Goal: Information Seeking & Learning: Learn about a topic

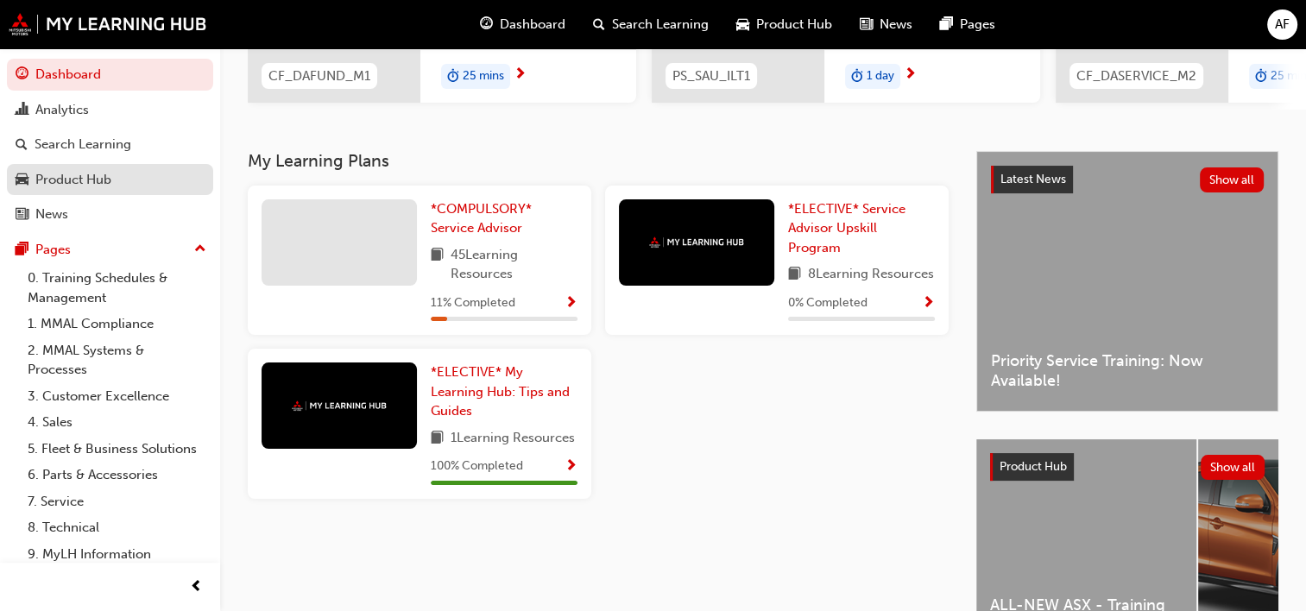
scroll to position [286, 0]
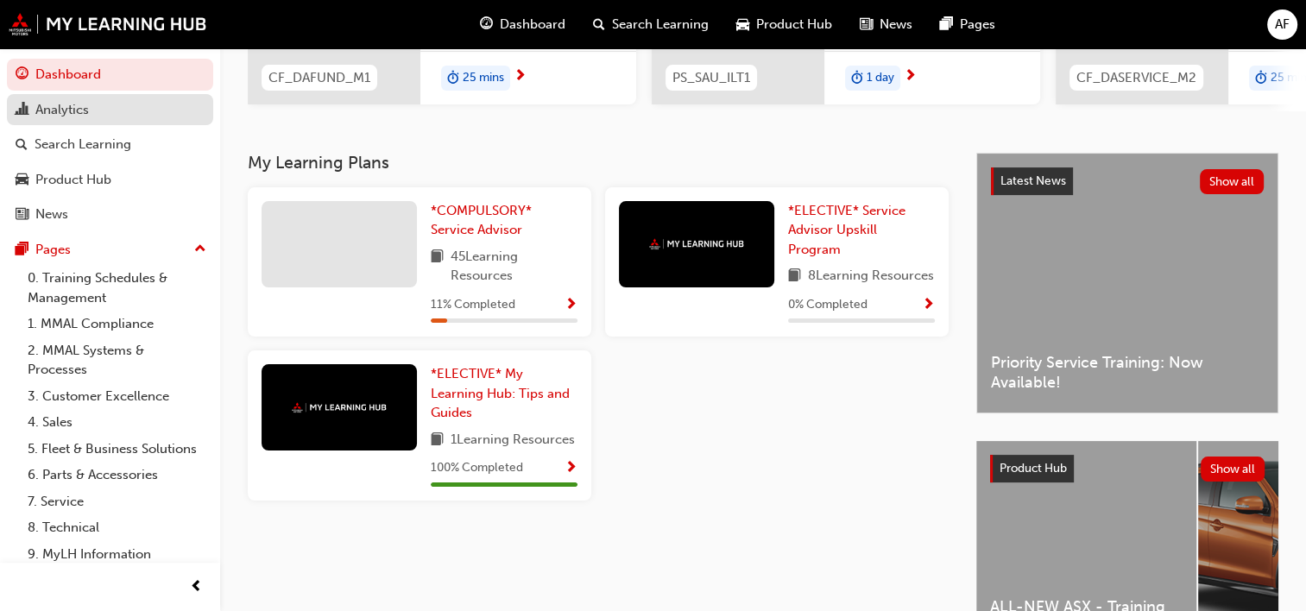
click at [79, 112] on div "Analytics" at bounding box center [62, 110] width 54 height 20
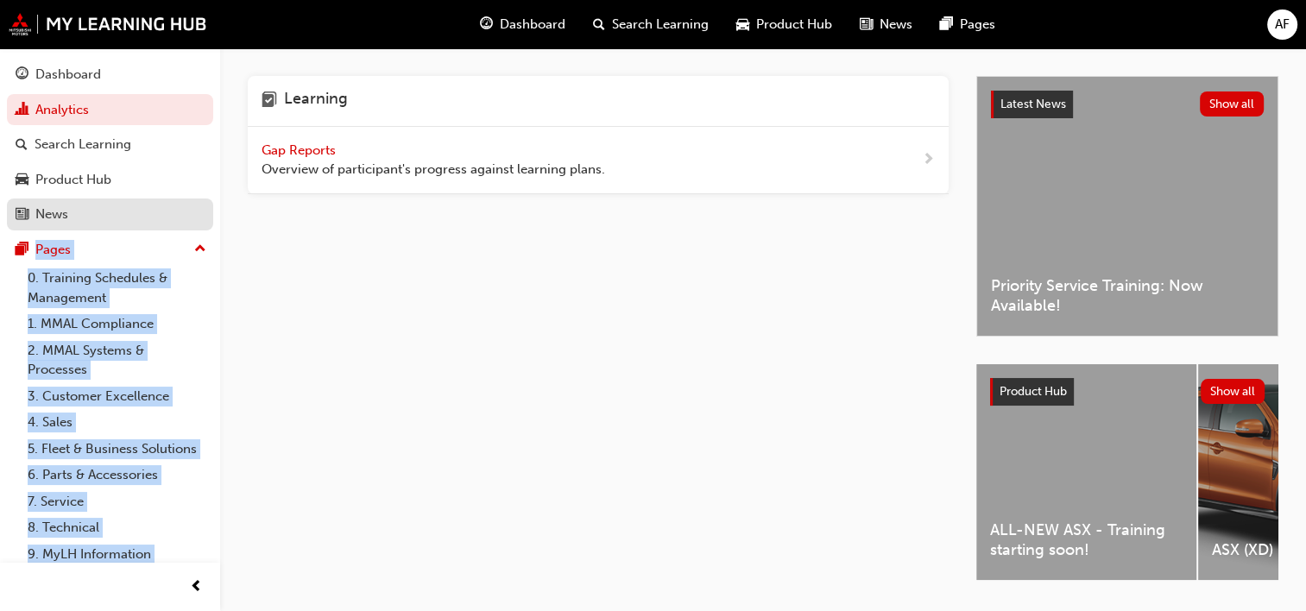
drag, startPoint x: 249, startPoint y: 90, endPoint x: 94, endPoint y: 204, distance: 191.9
click at [94, 204] on div "Dashboard Analytics Search Learning Product Hub News Pages Pages 0. Training Sc…" at bounding box center [653, 341] width 1306 height 682
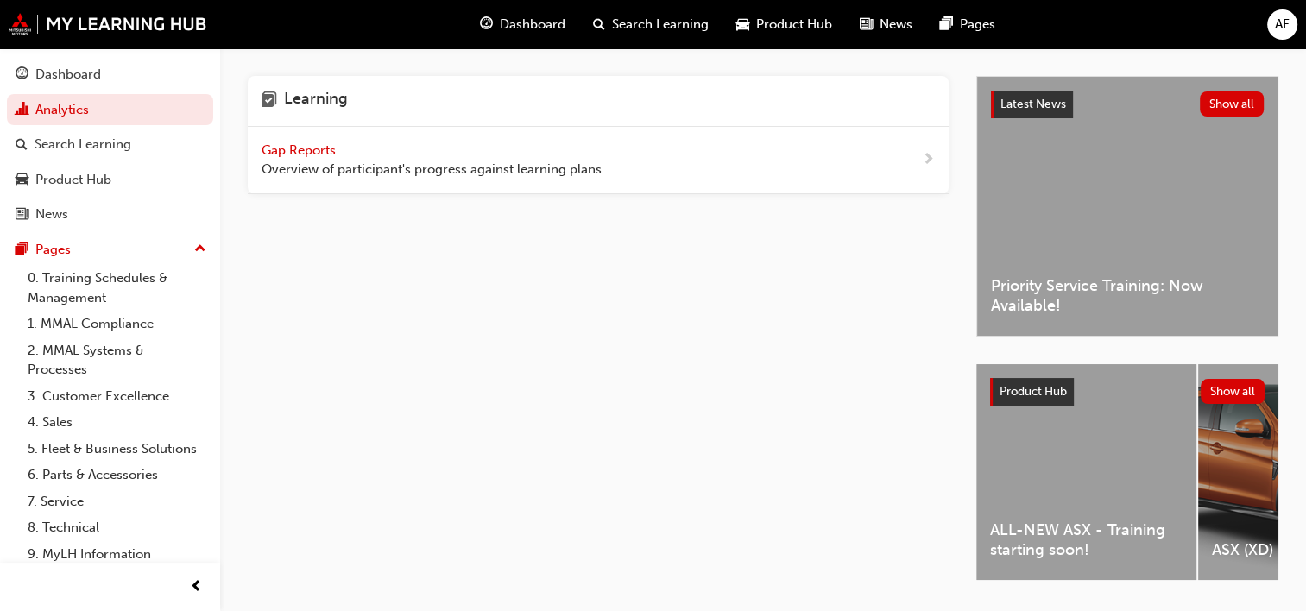
click at [664, 381] on div "Learning Gap Reports Overview of participant's progress against learning plans." at bounding box center [612, 343] width 728 height 535
click at [642, 23] on span "Search Learning" at bounding box center [660, 25] width 97 height 20
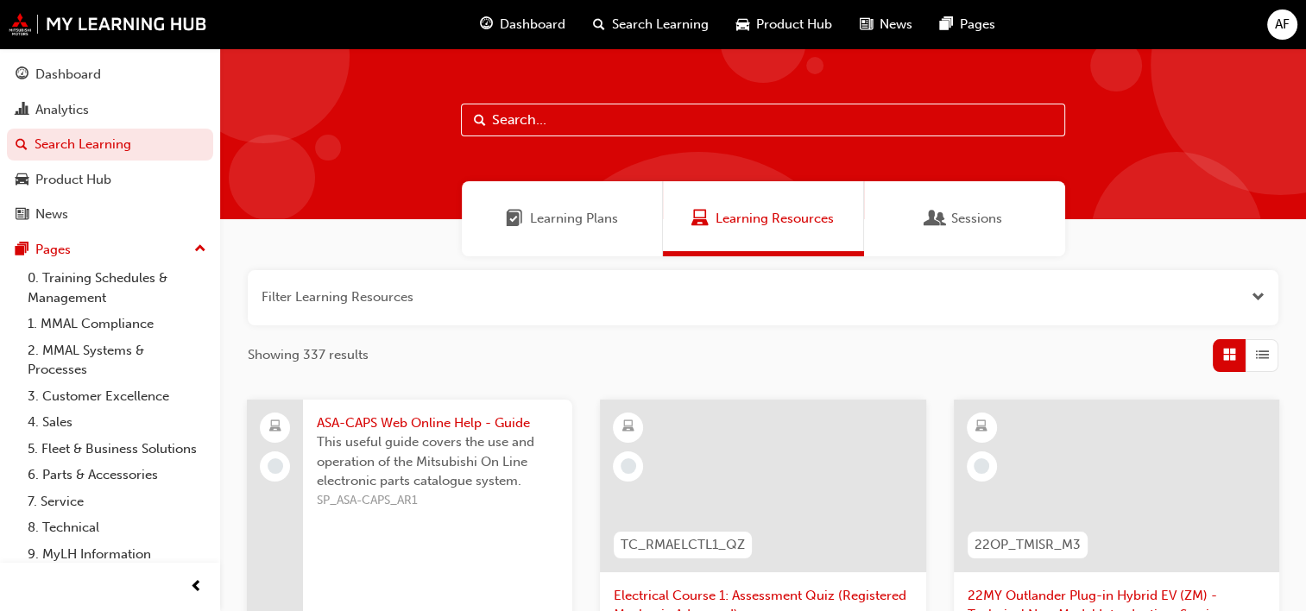
click at [964, 214] on span "Sessions" at bounding box center [976, 219] width 51 height 20
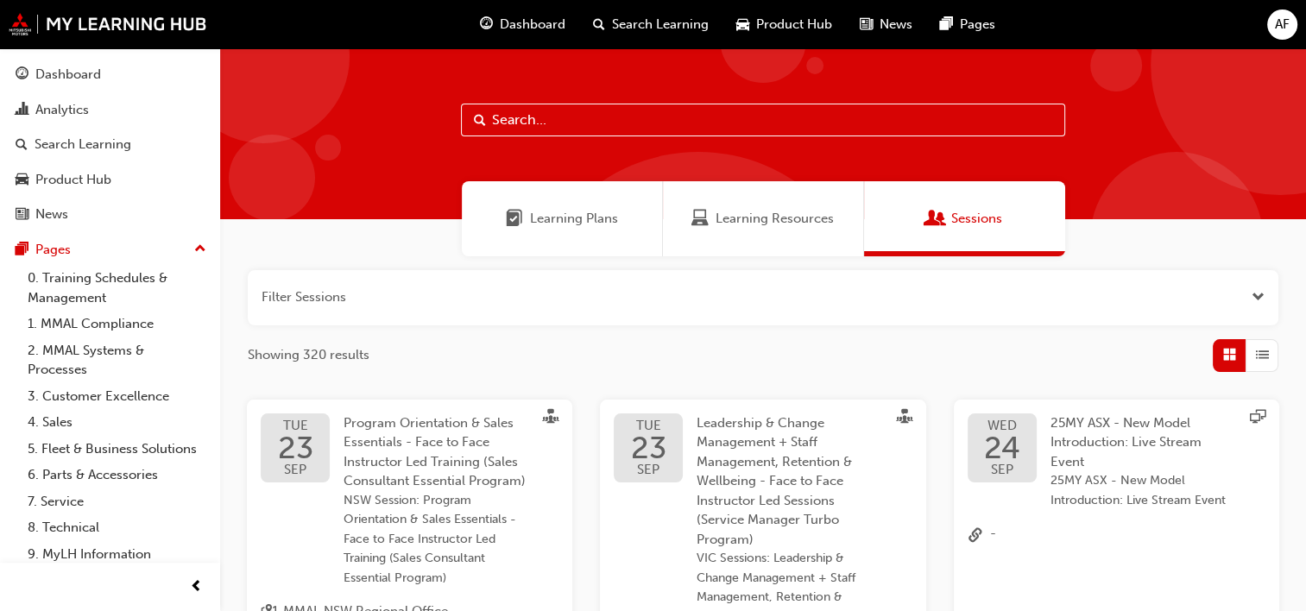
click at [528, 23] on span "Dashboard" at bounding box center [533, 25] width 66 height 20
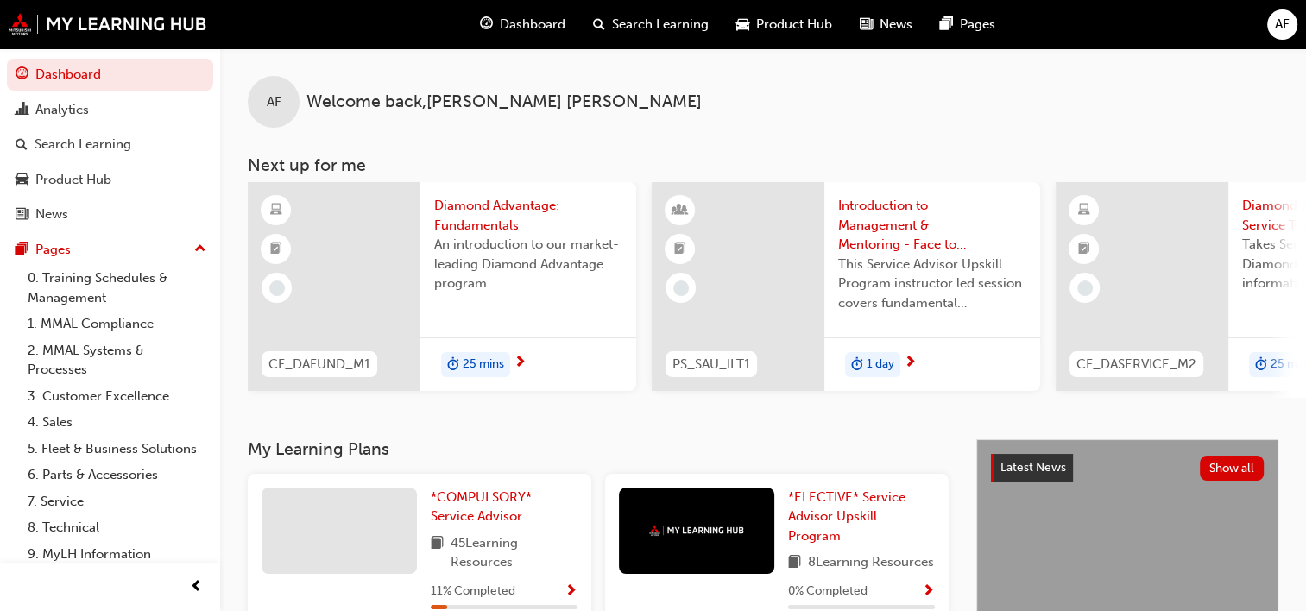
click at [673, 28] on span "Search Learning" at bounding box center [660, 25] width 97 height 20
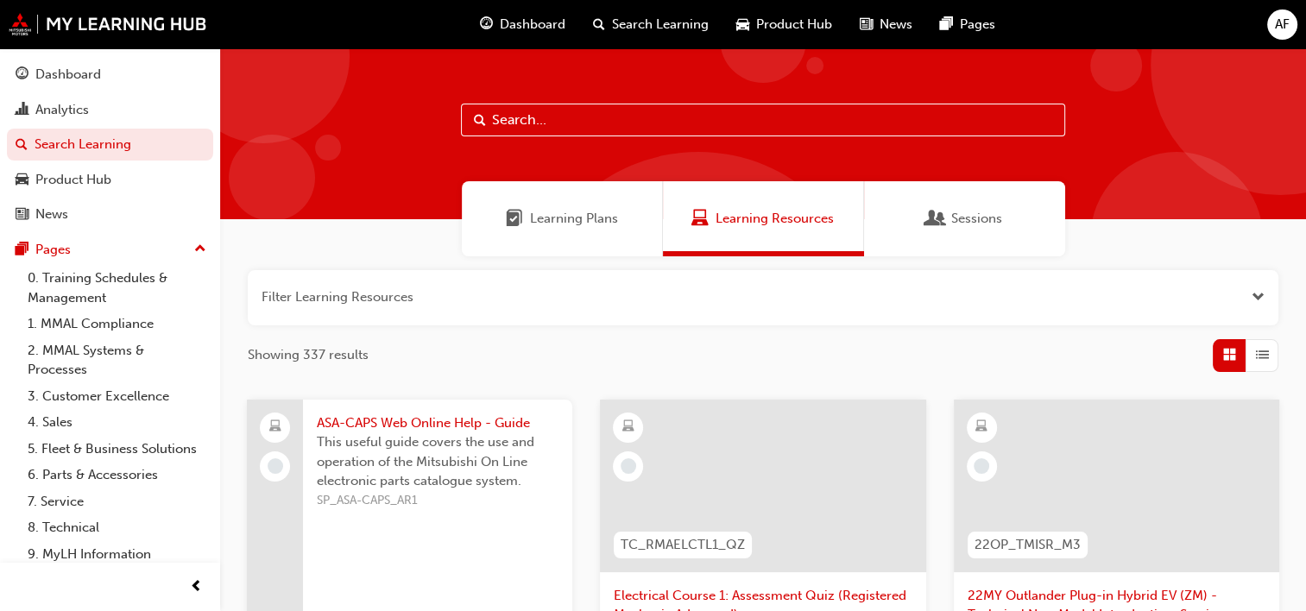
click at [563, 215] on span "Learning Plans" at bounding box center [574, 219] width 88 height 20
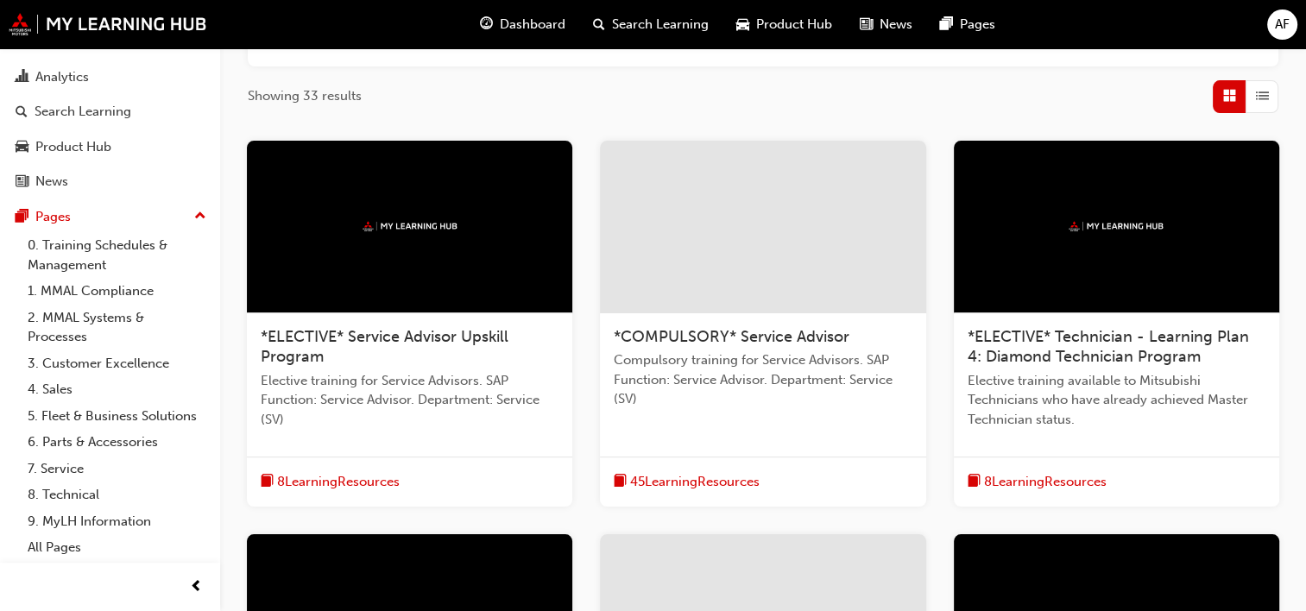
scroll to position [690, 0]
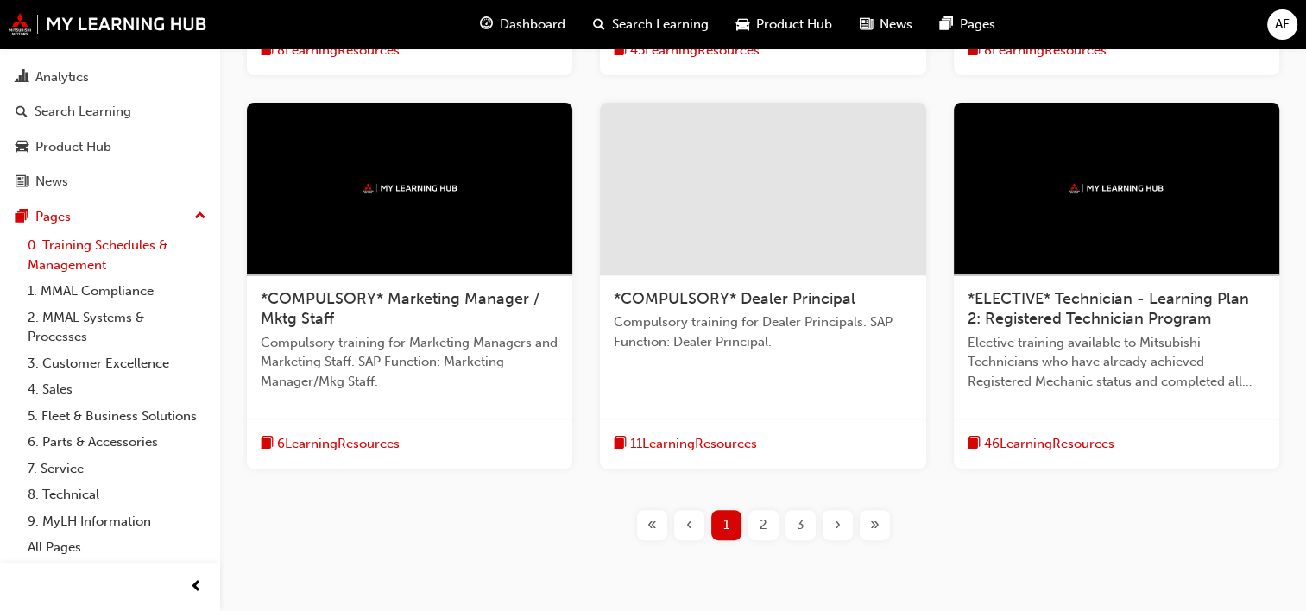
click at [97, 232] on link "0. Training Schedules & Management" at bounding box center [117, 255] width 192 height 46
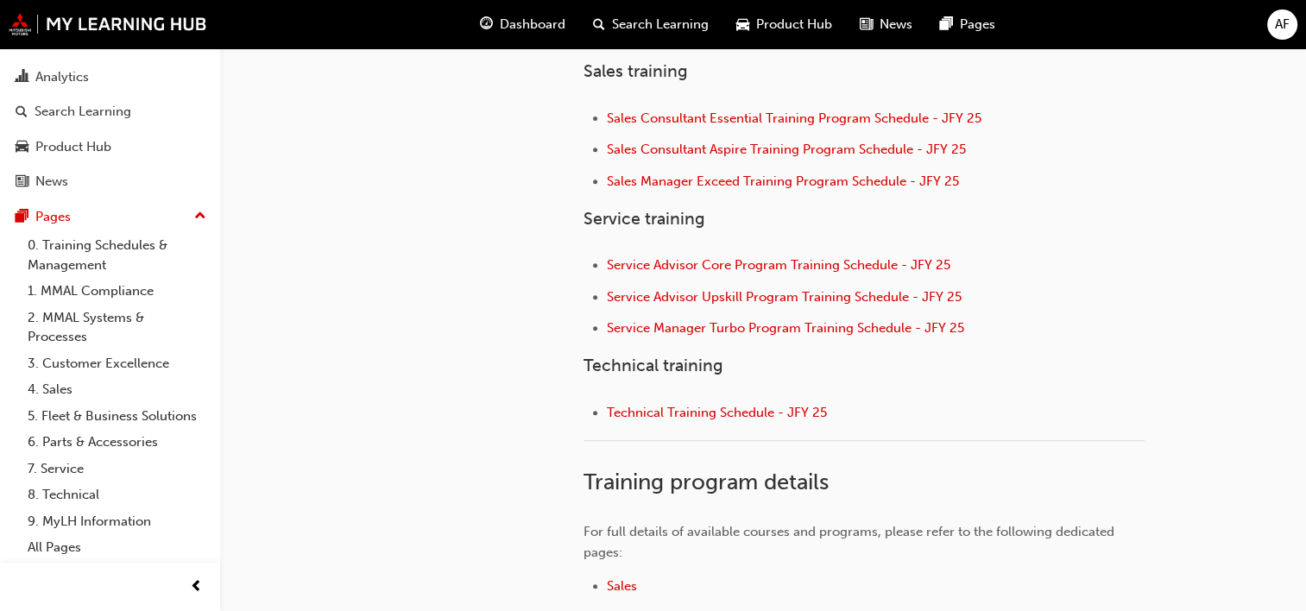
scroll to position [941, 0]
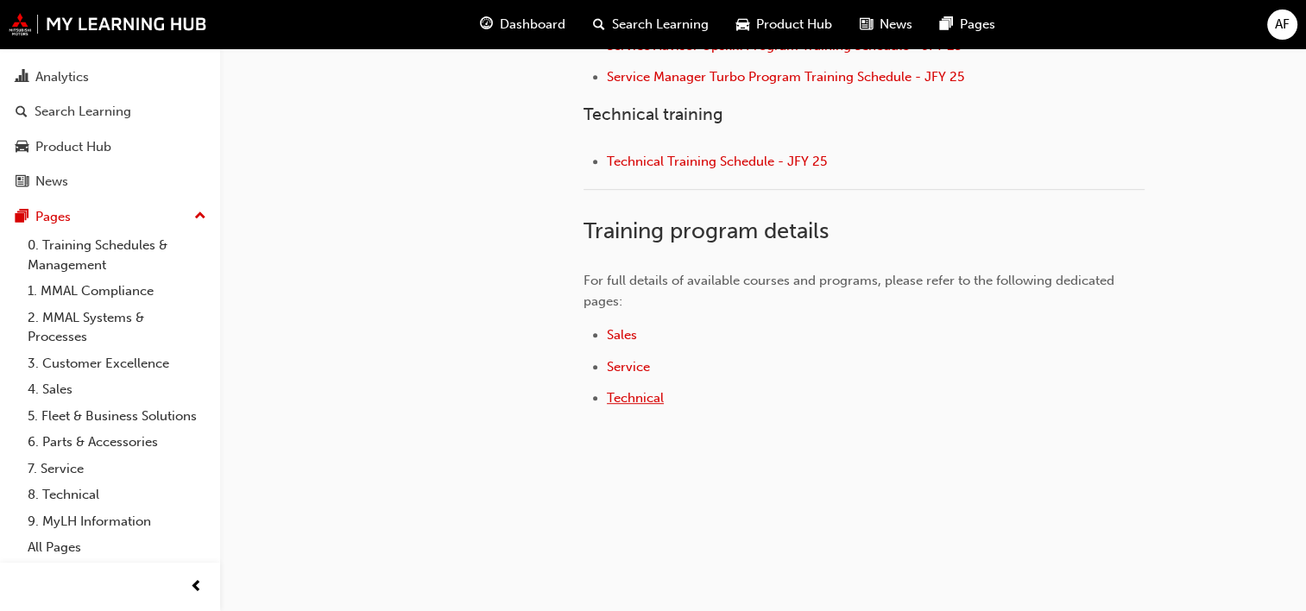
click at [639, 399] on span "Technical" at bounding box center [635, 398] width 57 height 16
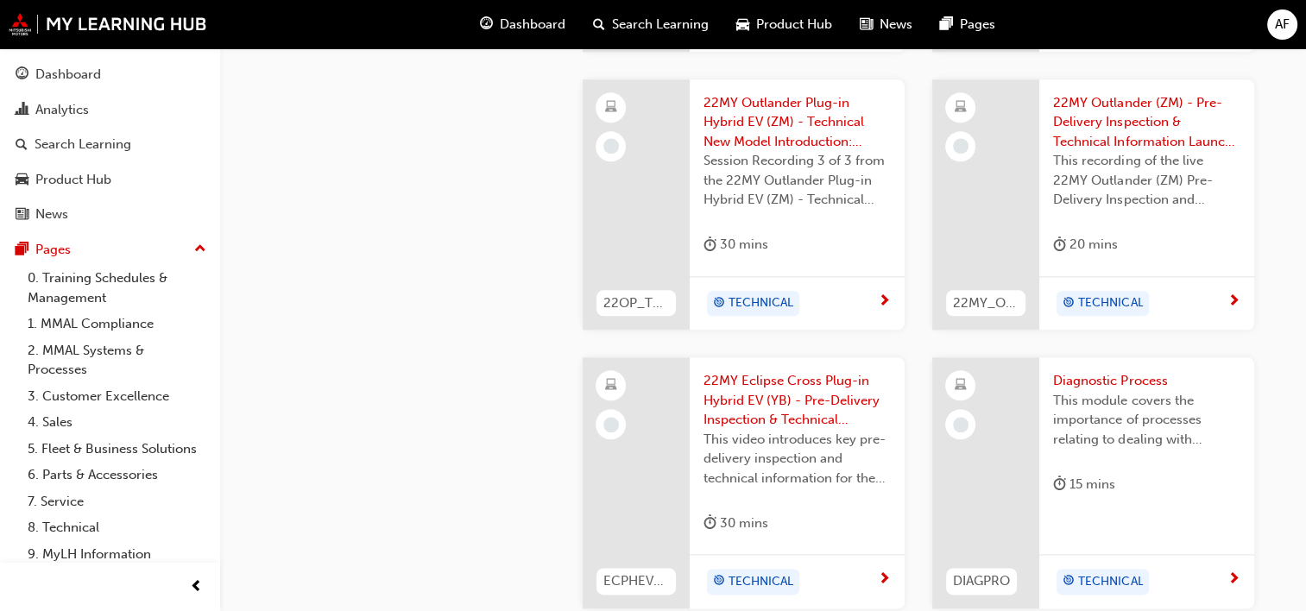
scroll to position [2335, 0]
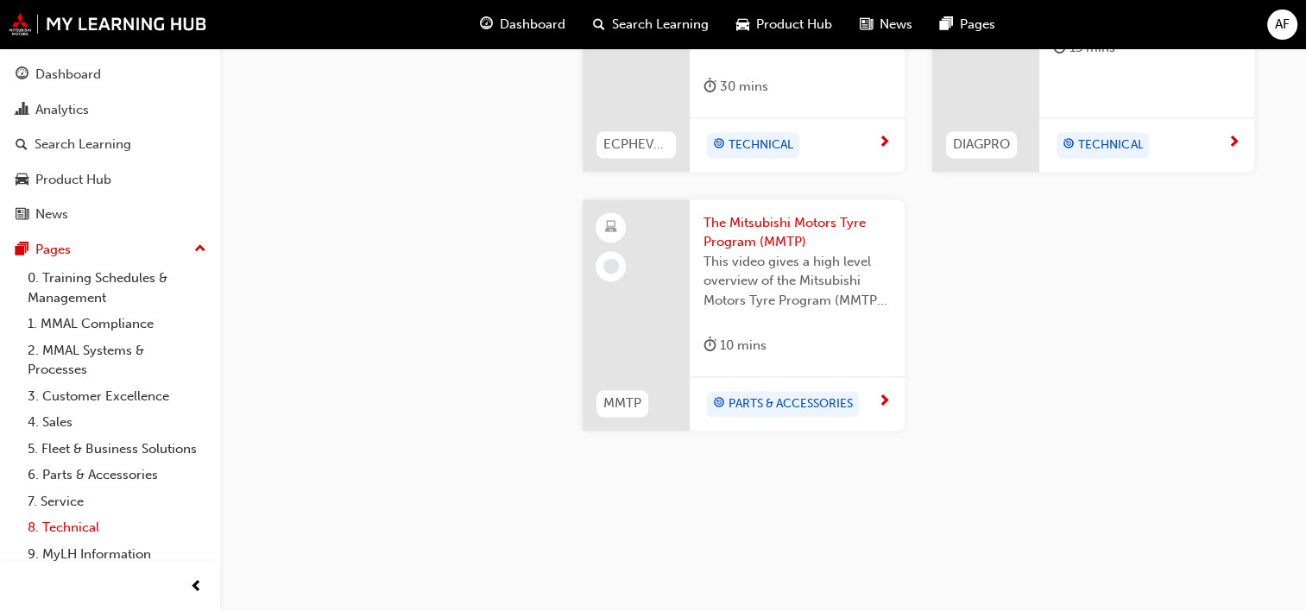
click at [81, 541] on link "8. Technical" at bounding box center [117, 527] width 192 height 27
click at [83, 294] on link "0. Training Schedules & Management" at bounding box center [117, 288] width 192 height 46
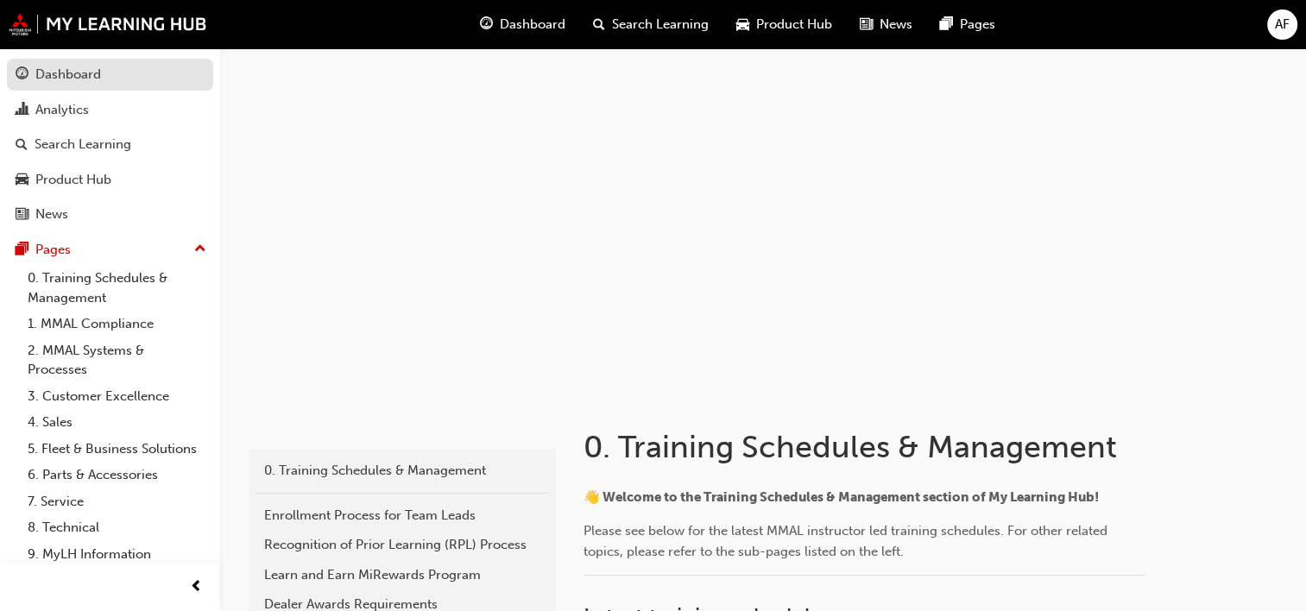
click at [39, 75] on div "Dashboard" at bounding box center [68, 75] width 66 height 20
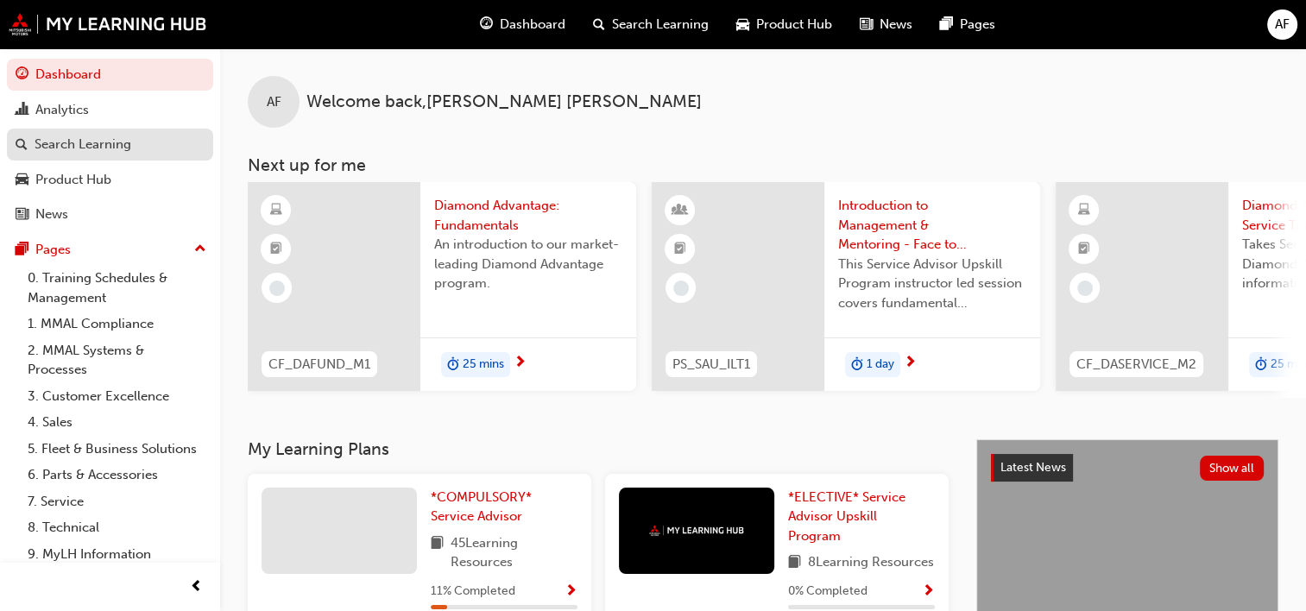
click at [86, 145] on div "Search Learning" at bounding box center [83, 145] width 97 height 20
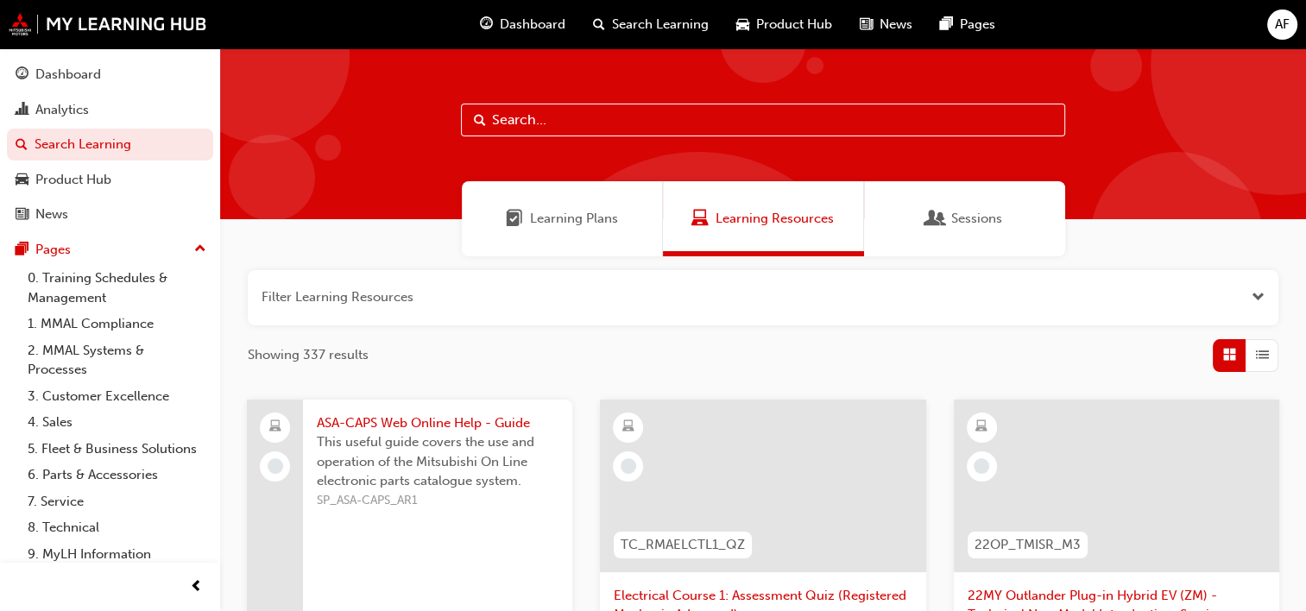
click at [604, 226] on span "Learning Plans" at bounding box center [574, 219] width 88 height 20
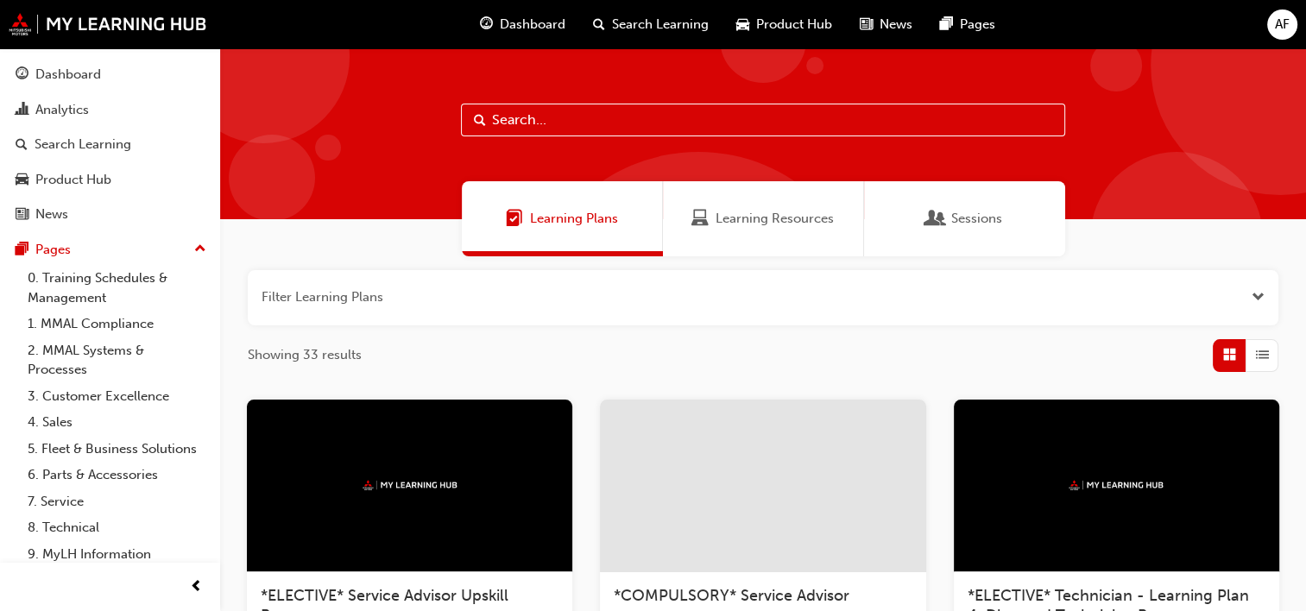
click at [1000, 240] on div "Sessions" at bounding box center [964, 218] width 201 height 75
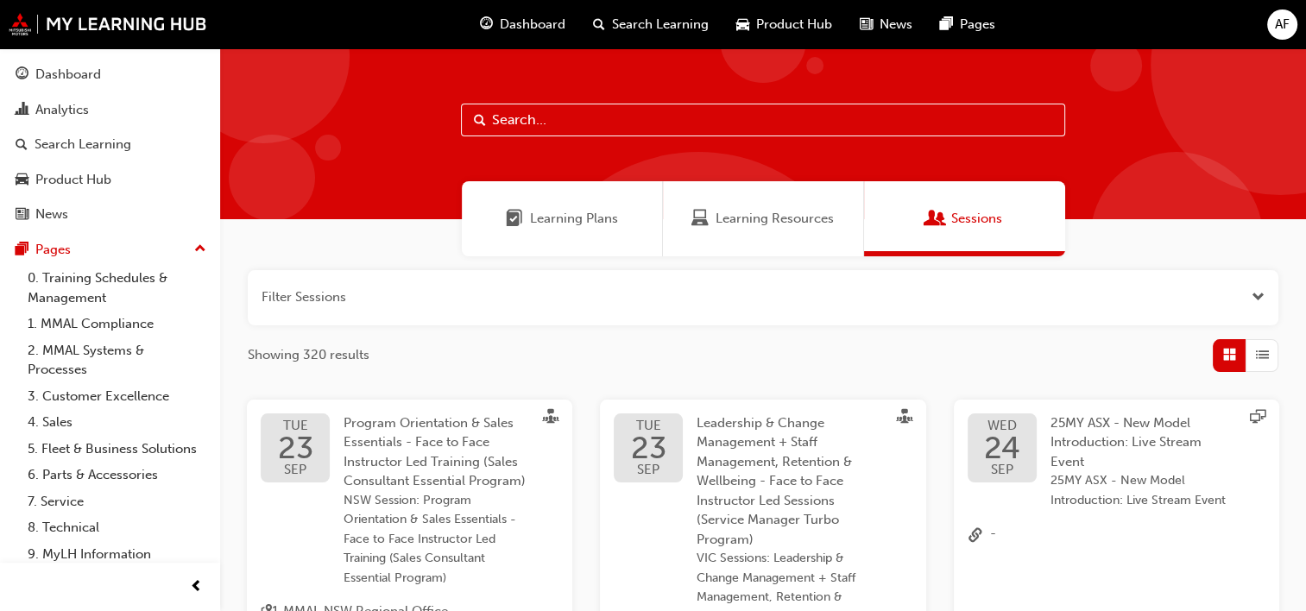
click at [1291, 29] on div "AF" at bounding box center [1282, 24] width 30 height 30
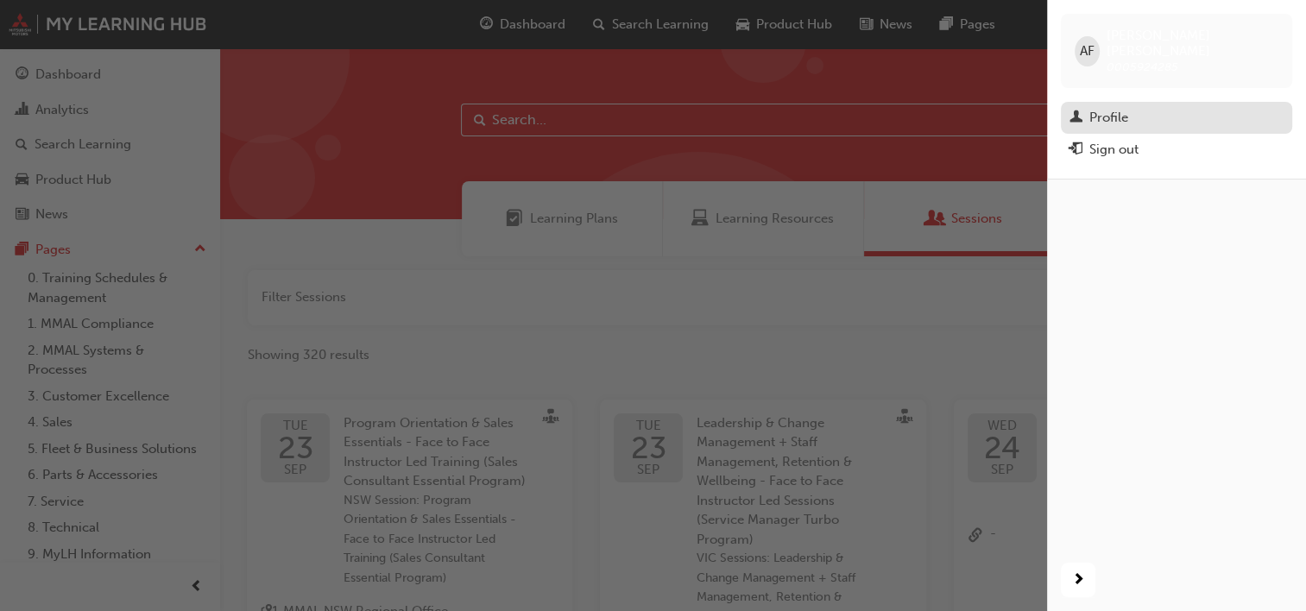
click at [1137, 107] on div "Profile" at bounding box center [1176, 118] width 214 height 22
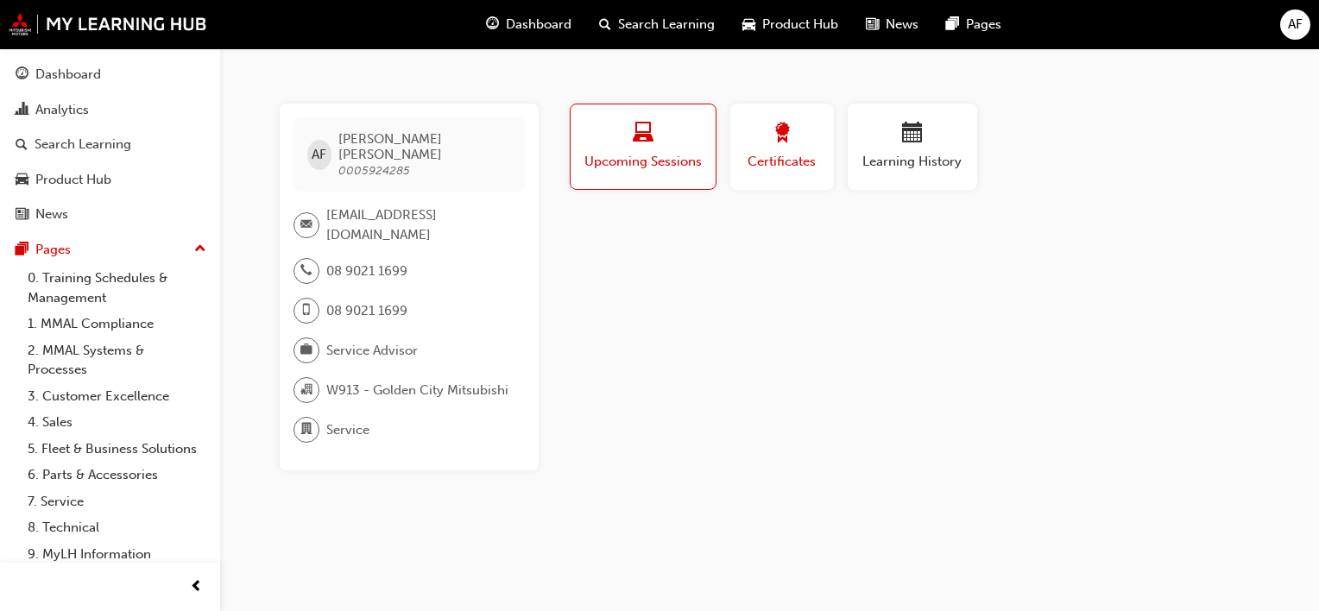
click at [769, 172] on button "Certificates" at bounding box center [782, 147] width 104 height 86
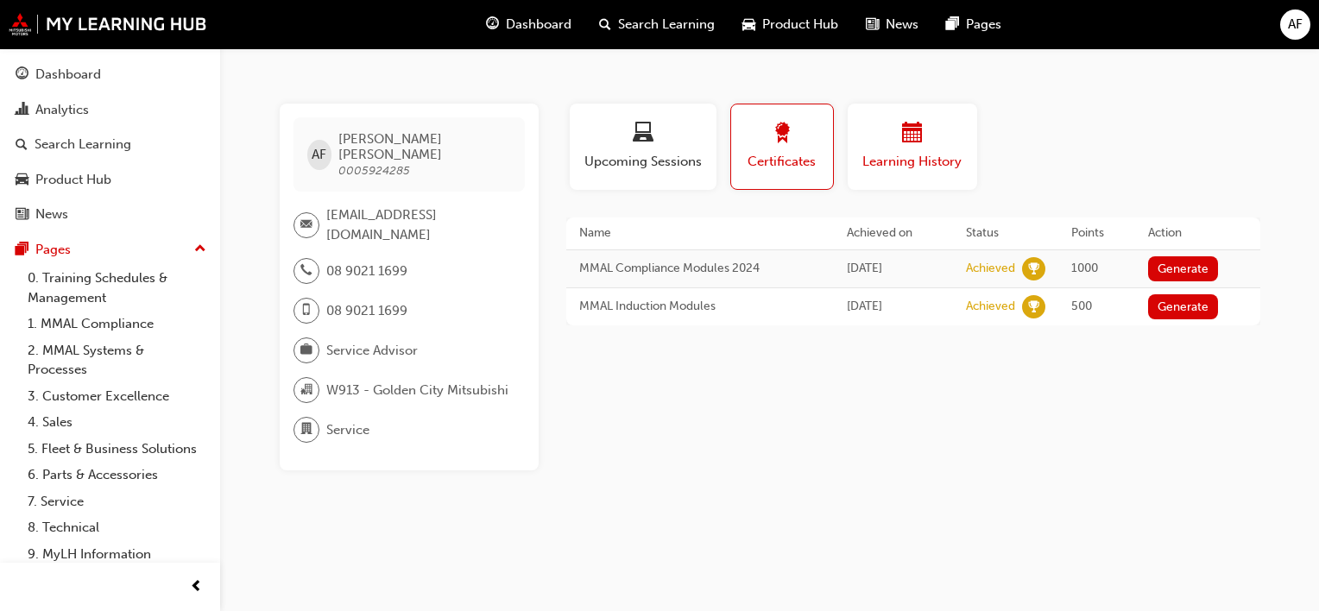
click at [889, 169] on span "Learning History" at bounding box center [912, 162] width 104 height 20
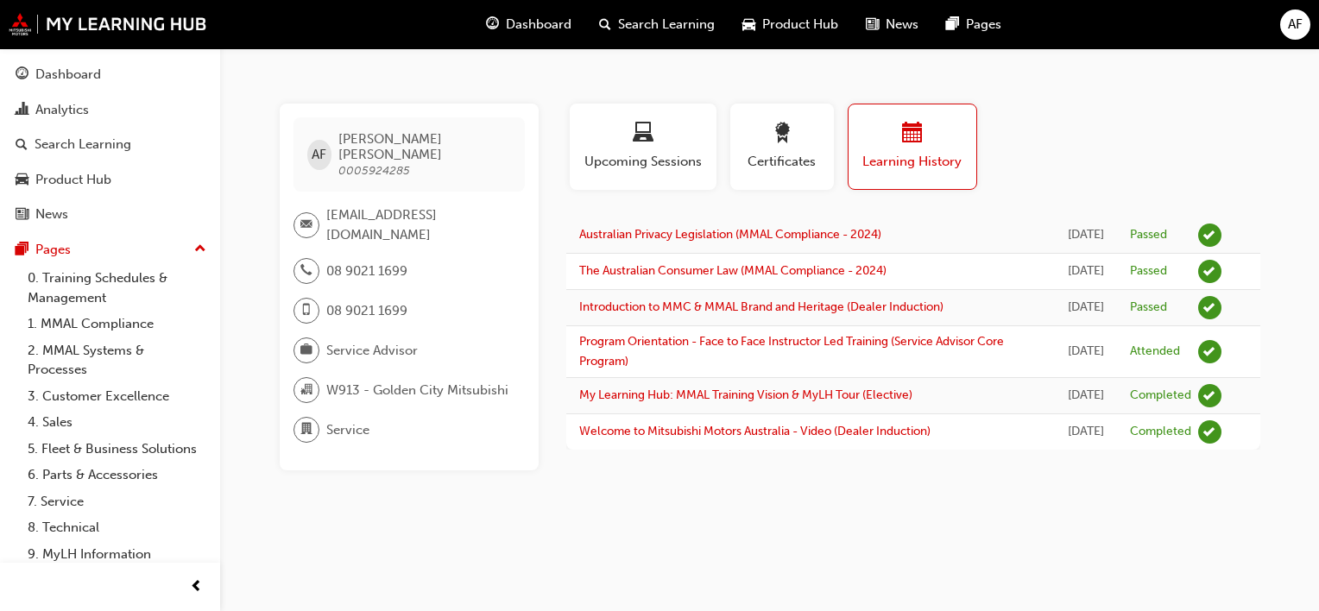
click at [302, 419] on span "department-icon" at bounding box center [306, 430] width 12 height 22
click at [73, 186] on div "Product Hub" at bounding box center [73, 180] width 76 height 20
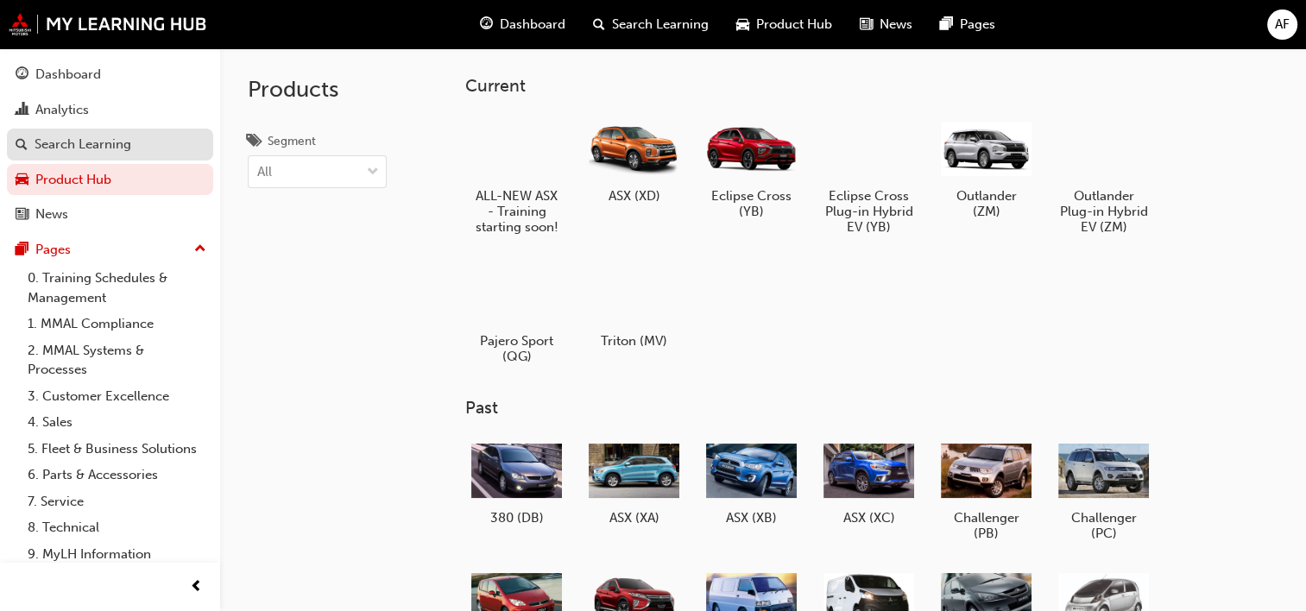
click at [76, 149] on div "Search Learning" at bounding box center [83, 145] width 97 height 20
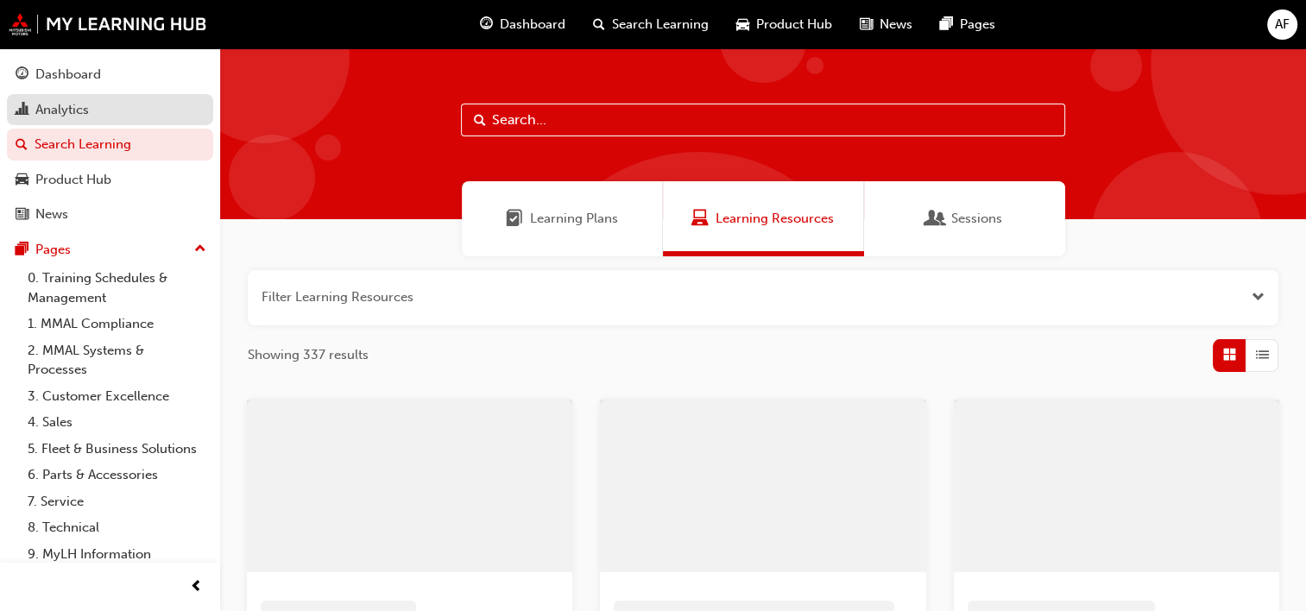
click at [83, 112] on div "Analytics" at bounding box center [62, 110] width 54 height 20
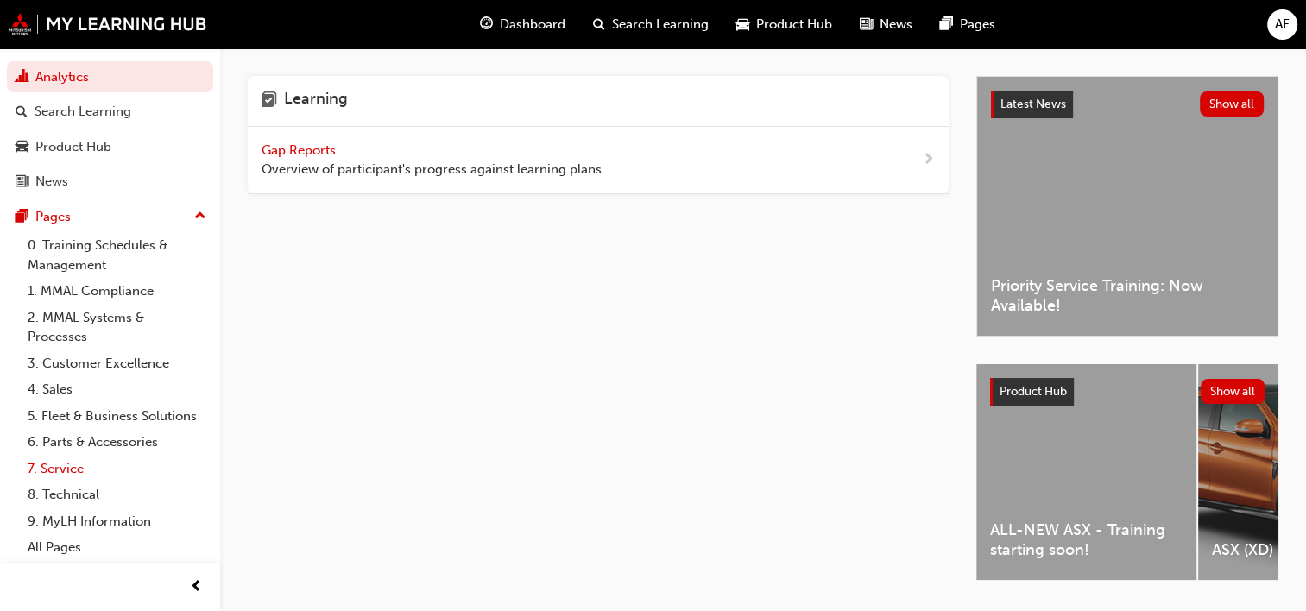
scroll to position [77, 0]
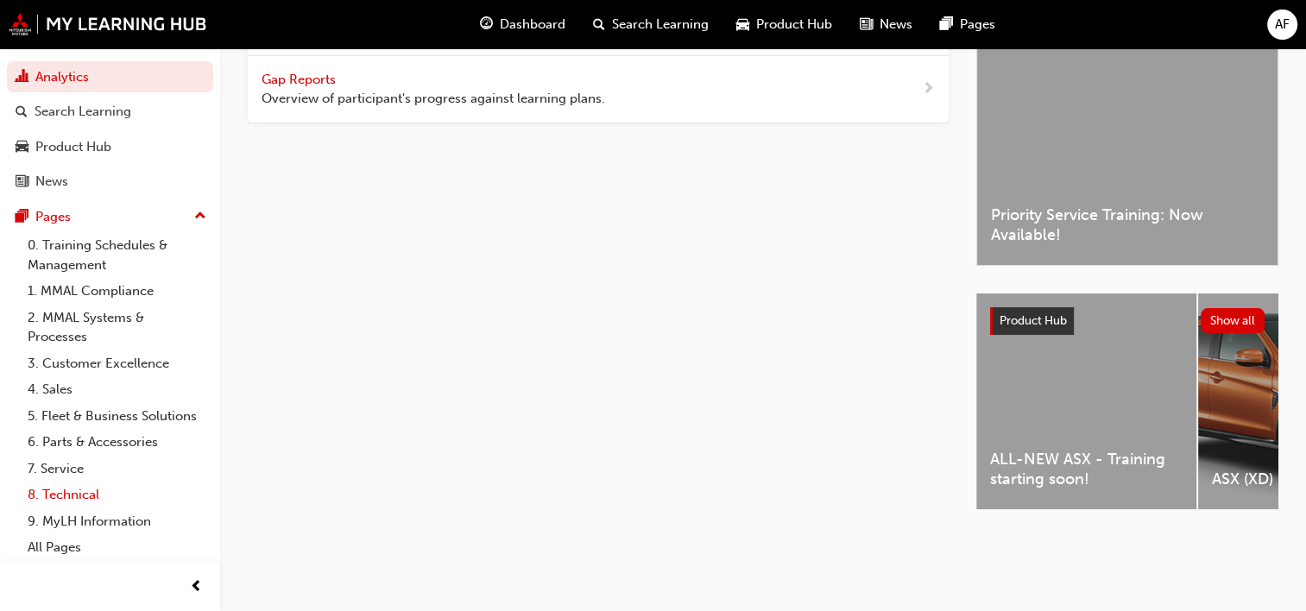
click at [79, 487] on link "8. Technical" at bounding box center [117, 495] width 192 height 27
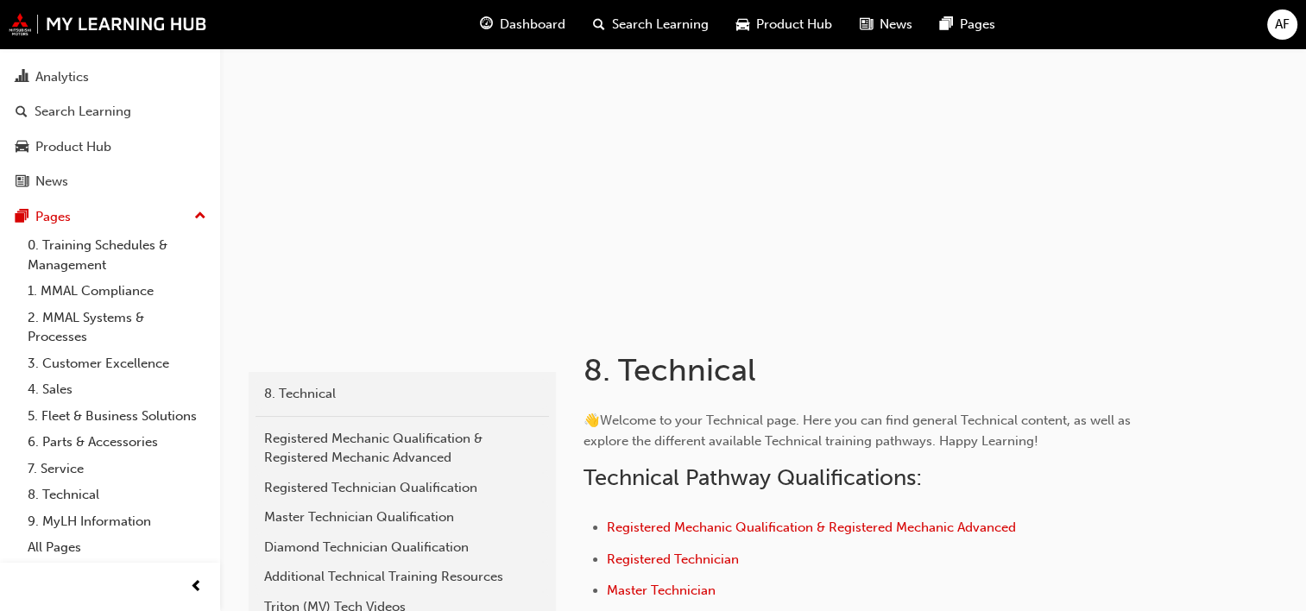
scroll to position [163, 0]
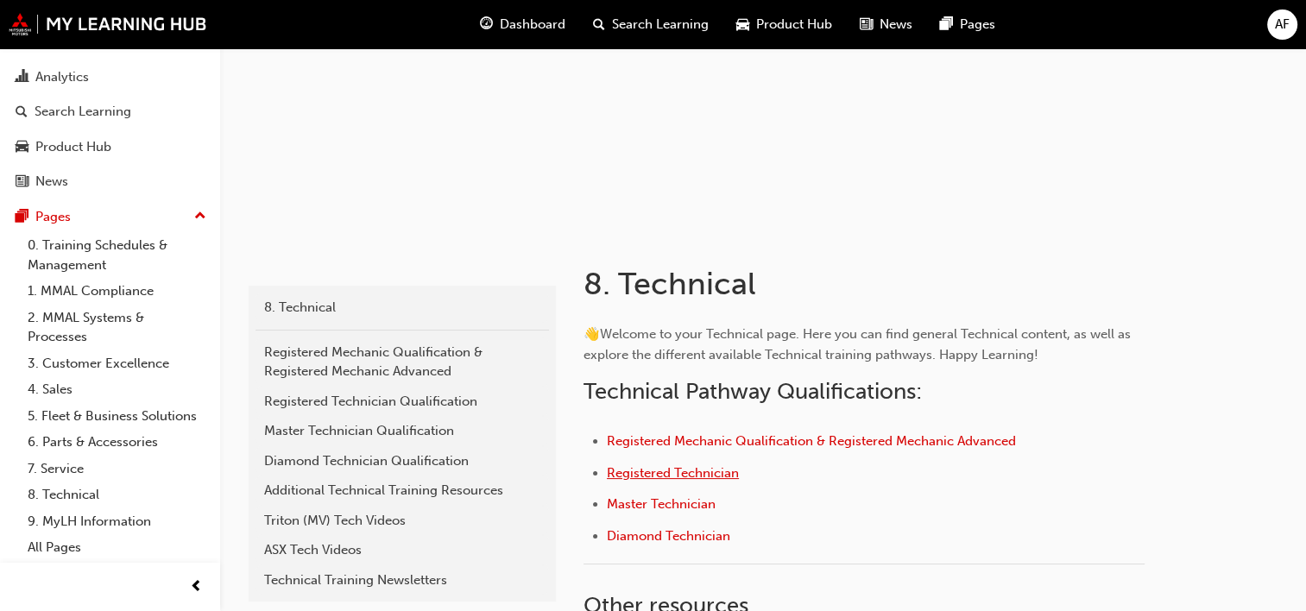
click at [697, 476] on span "Registered Technician" at bounding box center [673, 473] width 132 height 16
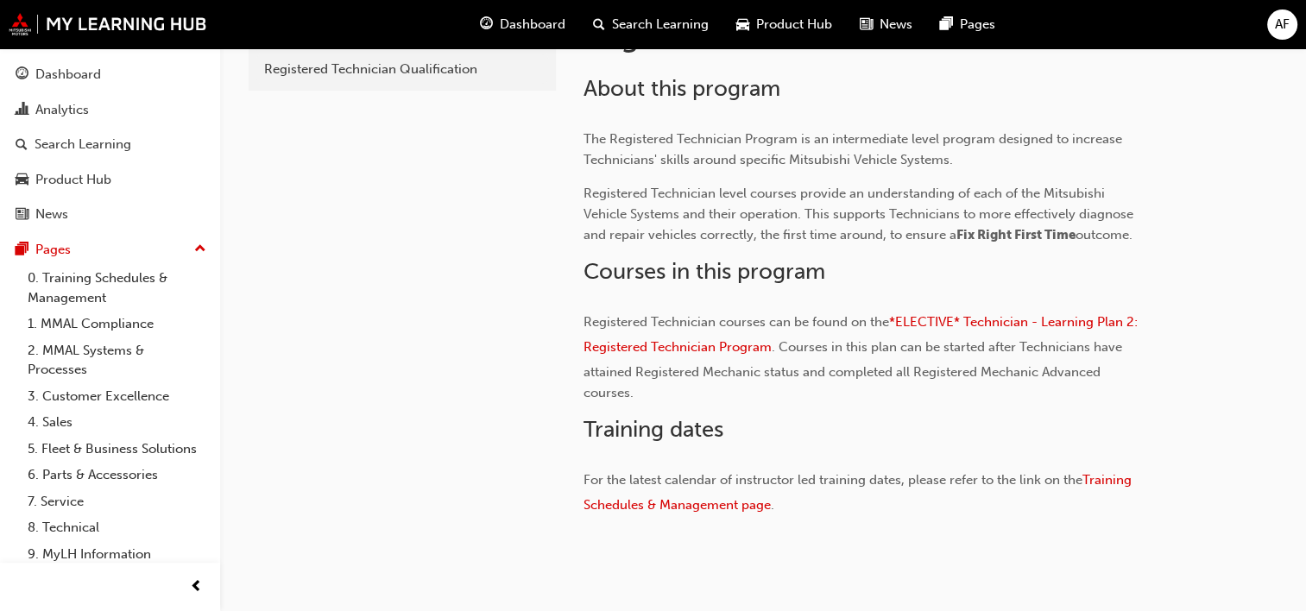
scroll to position [504, 0]
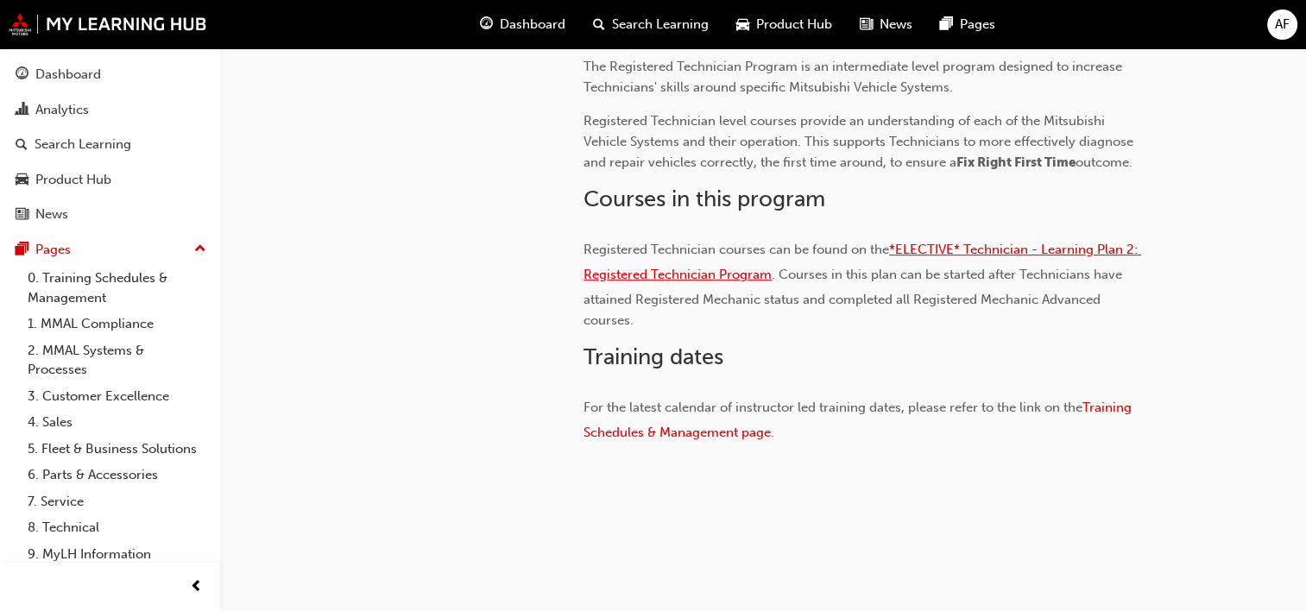
click at [688, 273] on span "*ELECTIVE* Technician - Learning Plan 2: Registered Technician Program" at bounding box center [861, 262] width 557 height 41
